Goal: Find specific page/section

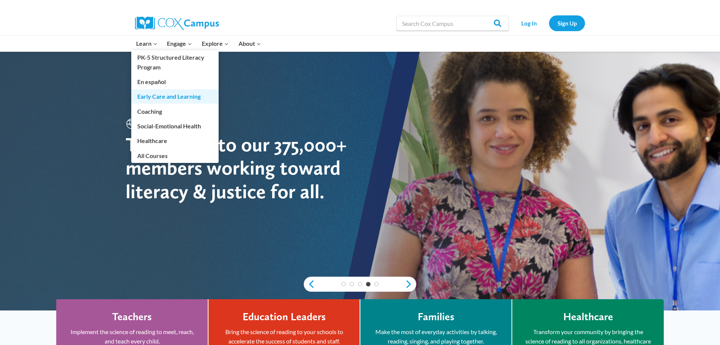
click at [171, 97] on link "Early Care and Learning" at bounding box center [174, 96] width 87 height 14
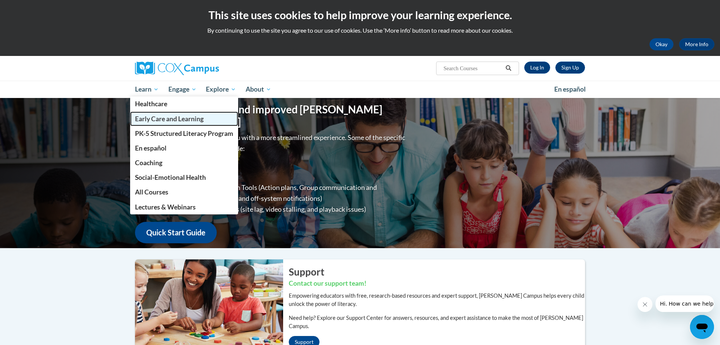
click at [152, 114] on link "Early Care and Learning" at bounding box center [184, 118] width 108 height 15
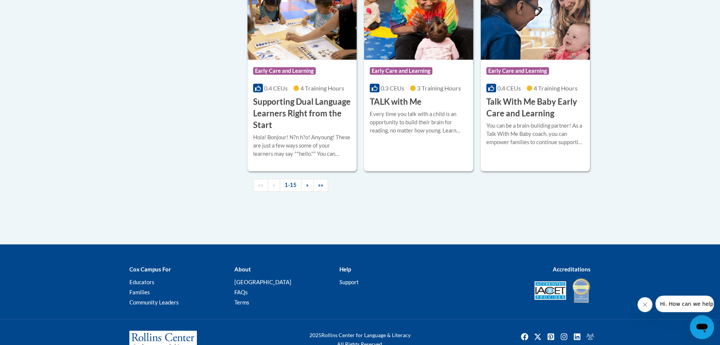
scroll to position [1156, 0]
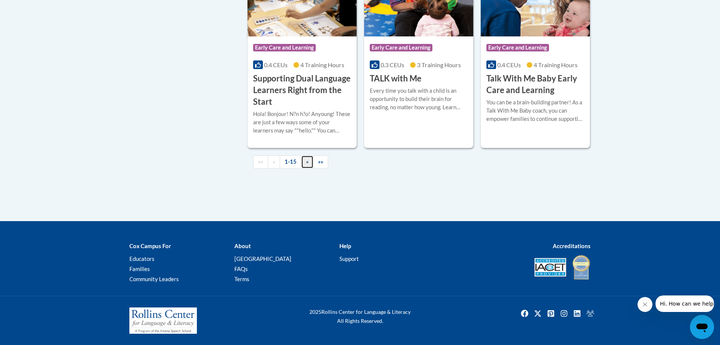
click at [306, 161] on link "»" at bounding box center [307, 161] width 12 height 13
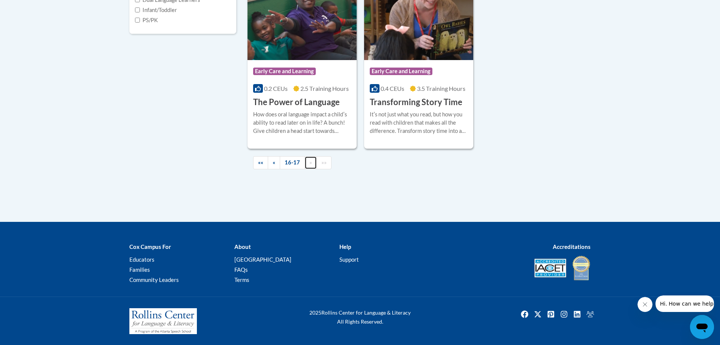
scroll to position [234, 0]
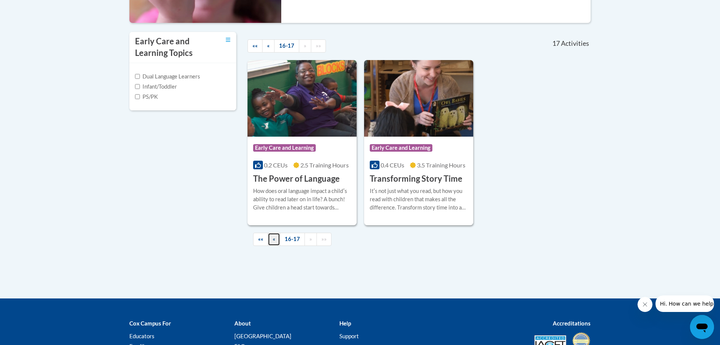
click at [276, 238] on link "«" at bounding box center [274, 239] width 12 height 13
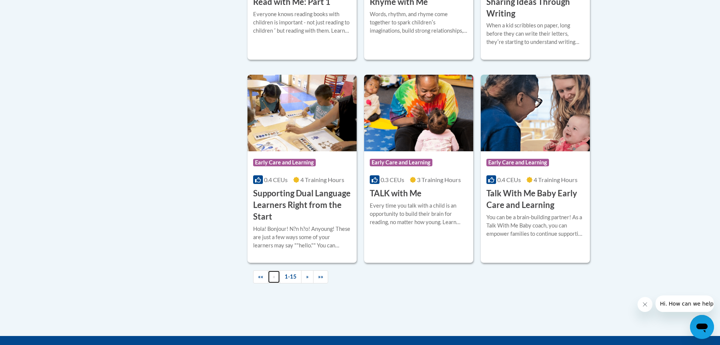
scroll to position [1037, 0]
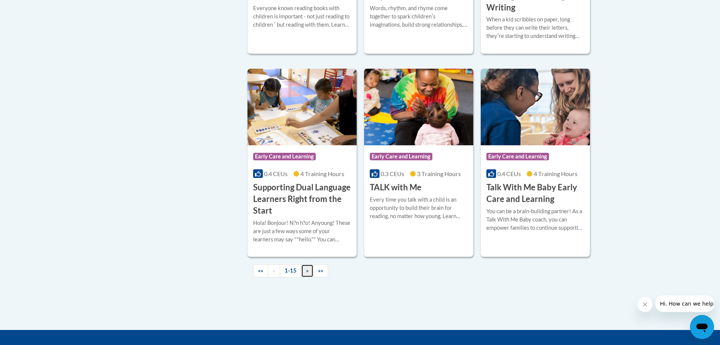
click at [306, 273] on span "»" at bounding box center [307, 270] width 3 height 6
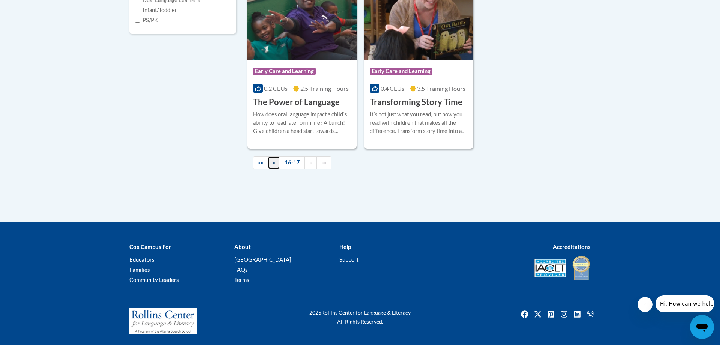
click at [274, 165] on span "«" at bounding box center [274, 162] width 3 height 6
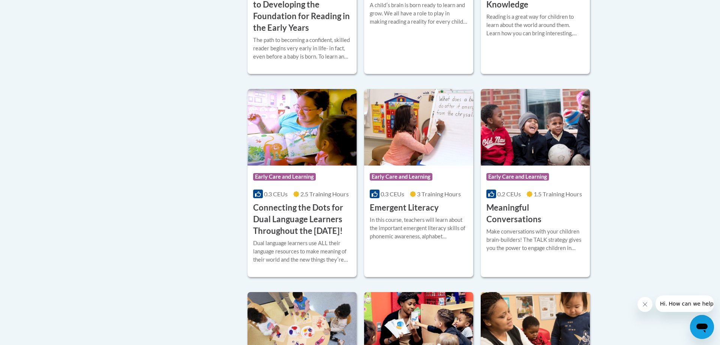
scroll to position [574, 0]
